Goal: Contribute content

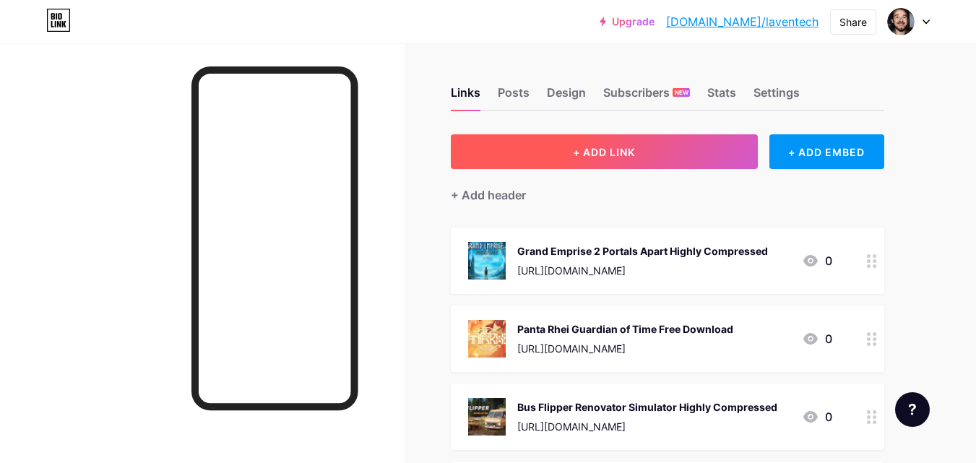
click at [613, 148] on span "+ ADD LINK" at bounding box center [604, 152] width 62 height 12
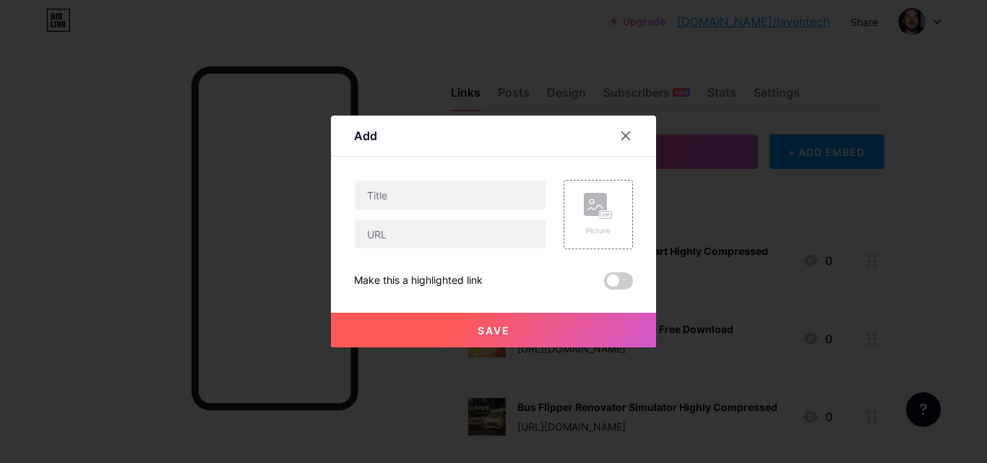
click at [629, 216] on div "Add Content YouTube Play YouTube video without leaving your page. ADD Vimeo Pla…" at bounding box center [493, 232] width 325 height 232
click at [597, 203] on rect at bounding box center [595, 204] width 23 height 23
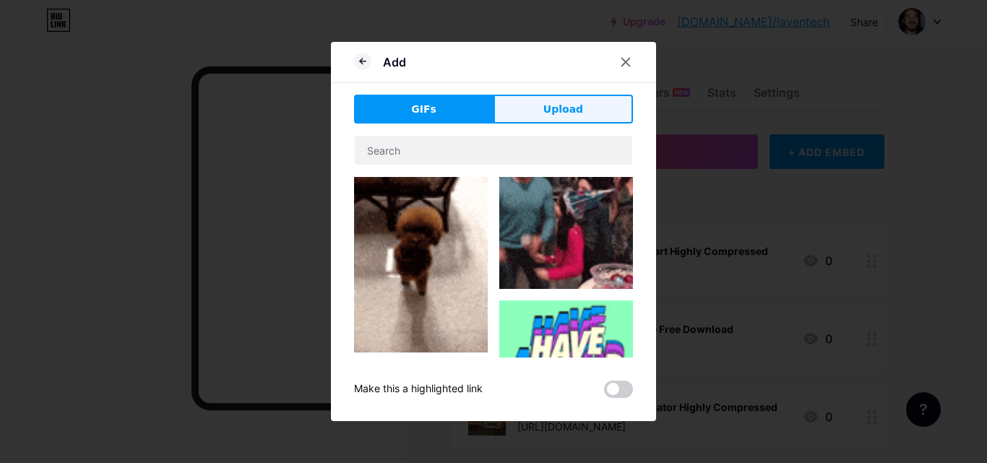
click at [522, 111] on button "Upload" at bounding box center [563, 109] width 139 height 29
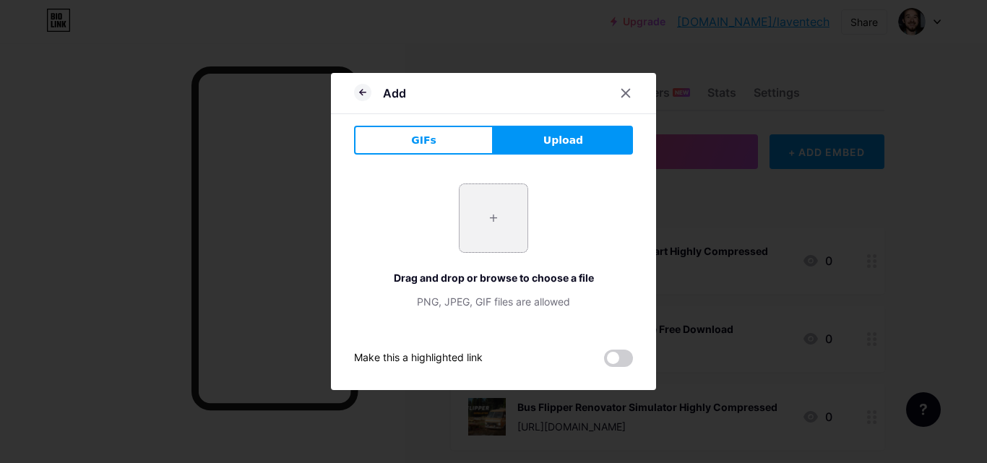
click at [515, 204] on input "file" at bounding box center [494, 218] width 68 height 68
type input "C:\fakepath\necrobarista_pc_cove_3Wo8Y.jpg"
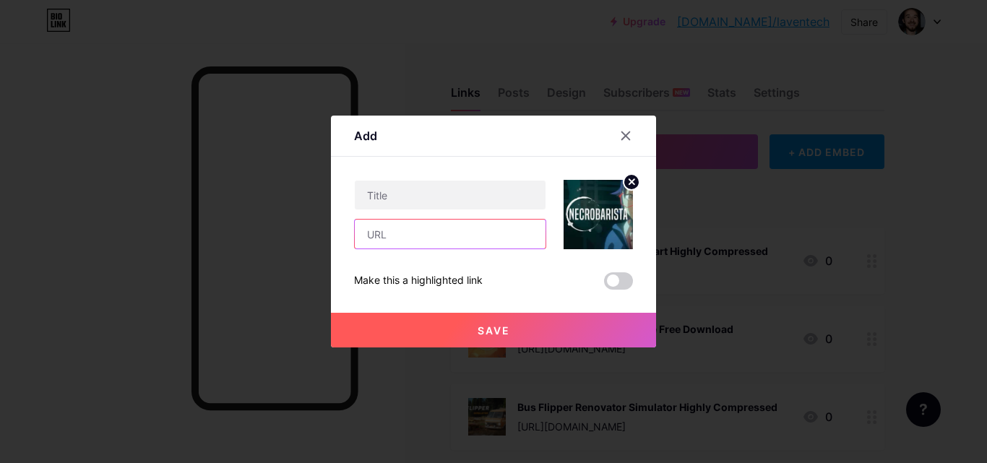
click at [419, 221] on input "text" at bounding box center [450, 234] width 191 height 29
paste input "[URL][DOMAIN_NAME]"
type input "[URL][DOMAIN_NAME]"
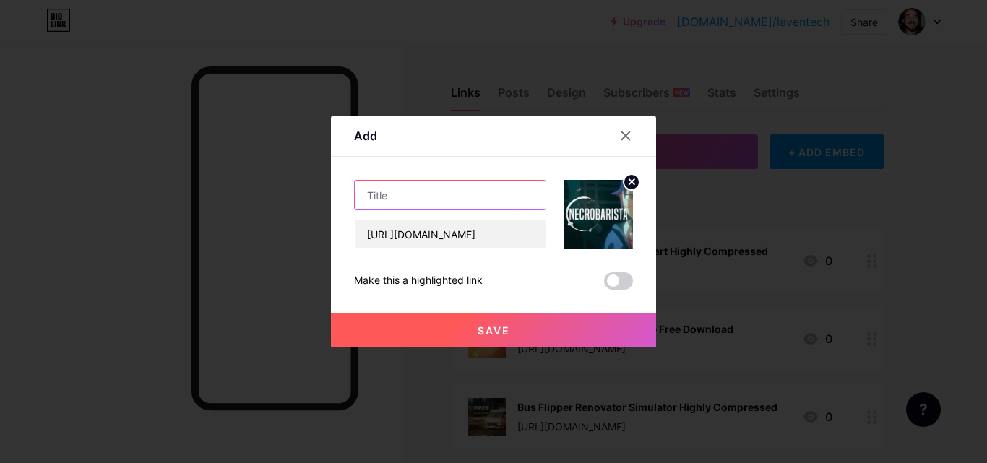
scroll to position [0, 0]
click at [442, 191] on input "text" at bounding box center [450, 195] width 191 height 29
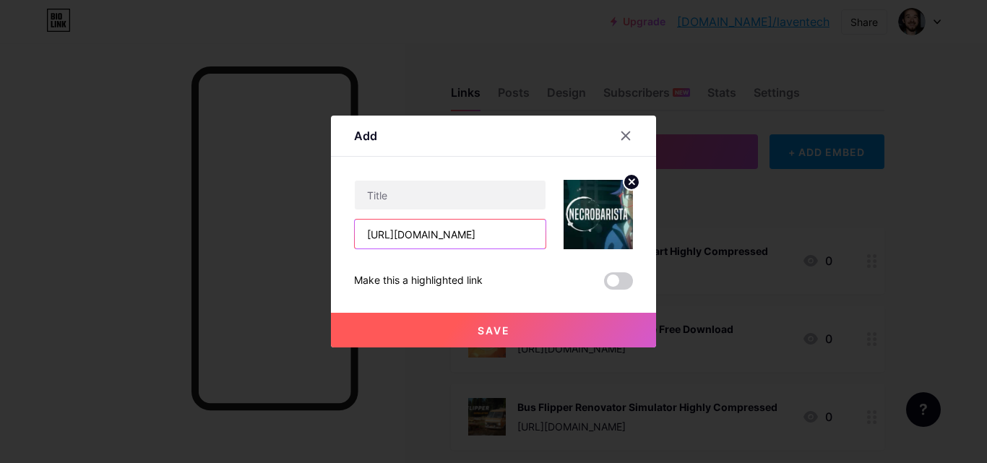
click at [465, 232] on input "[URL][DOMAIN_NAME]" at bounding box center [450, 234] width 191 height 29
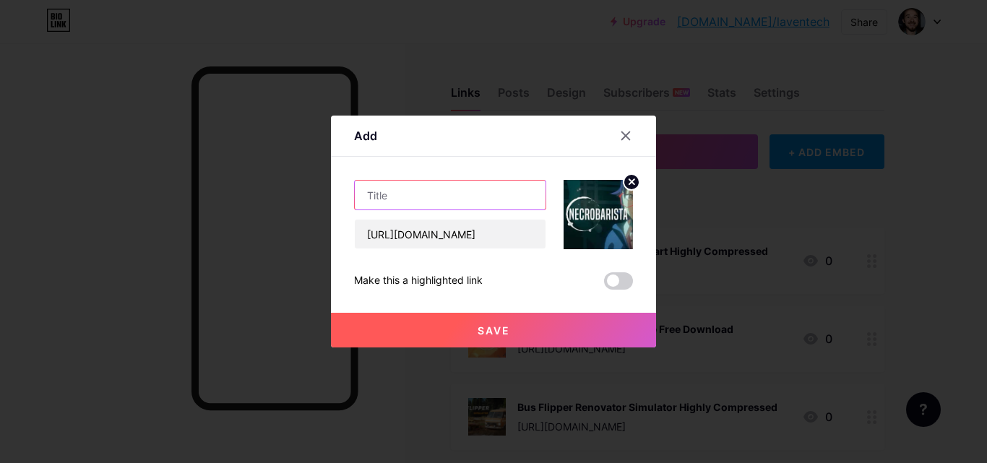
click at [510, 197] on input "text" at bounding box center [450, 195] width 191 height 29
paste input "Necrobarista PC Game Free Download Highly Compressed"
type input "Necrobarista PC Game Free Download Highly Compressed"
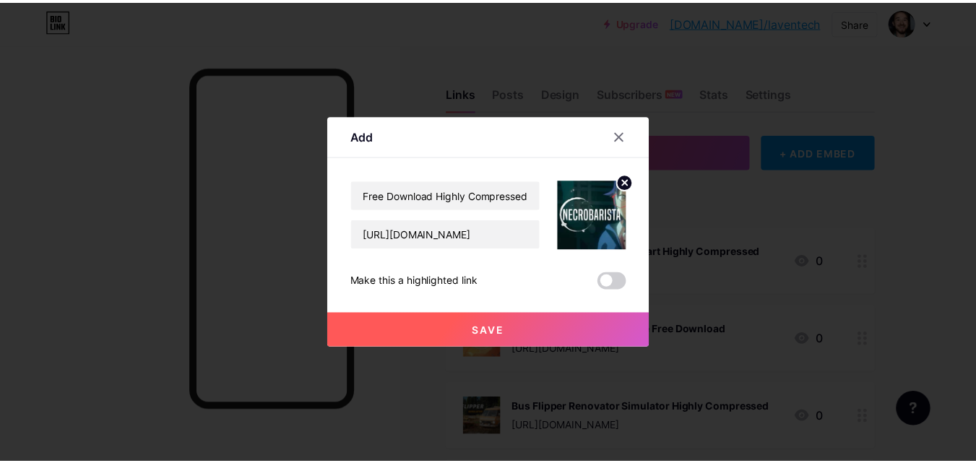
scroll to position [0, 0]
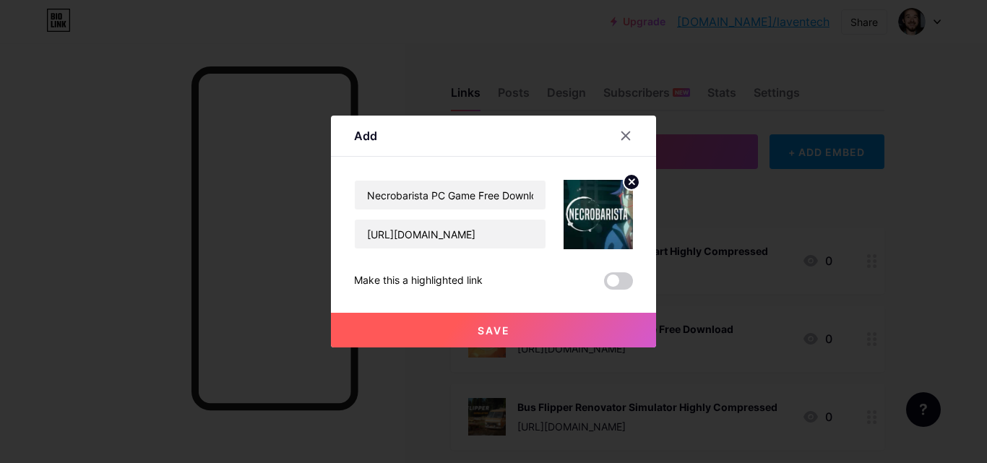
click at [478, 331] on span "Save" at bounding box center [494, 330] width 33 height 12
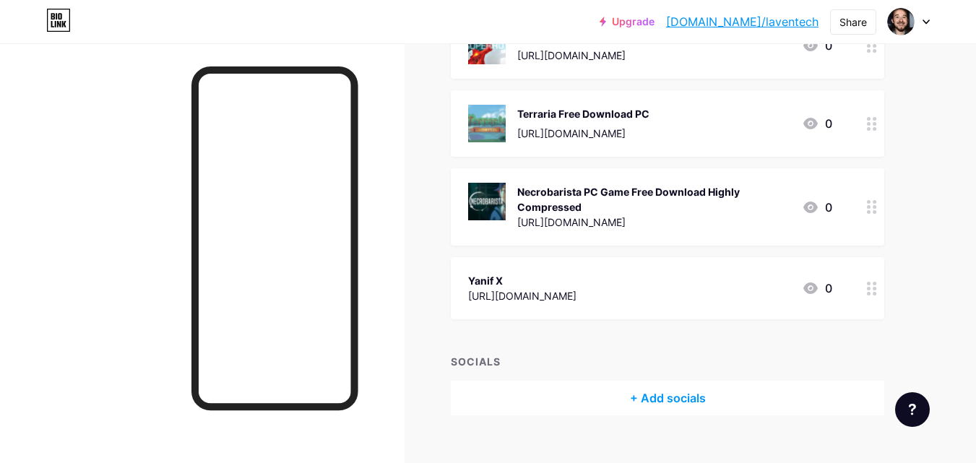
scroll to position [785, 0]
